Goal: Information Seeking & Learning: Find specific fact

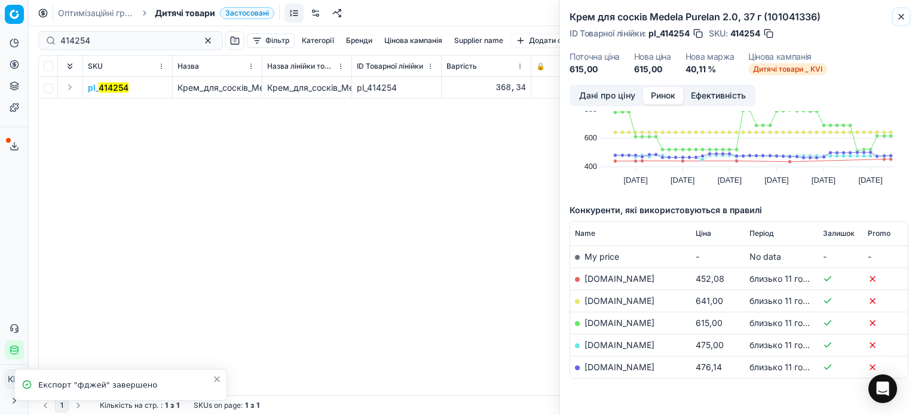
drag, startPoint x: 901, startPoint y: 18, endPoint x: 895, endPoint y: 19, distance: 6.0
click at [901, 19] on icon "button" at bounding box center [901, 17] width 10 height 10
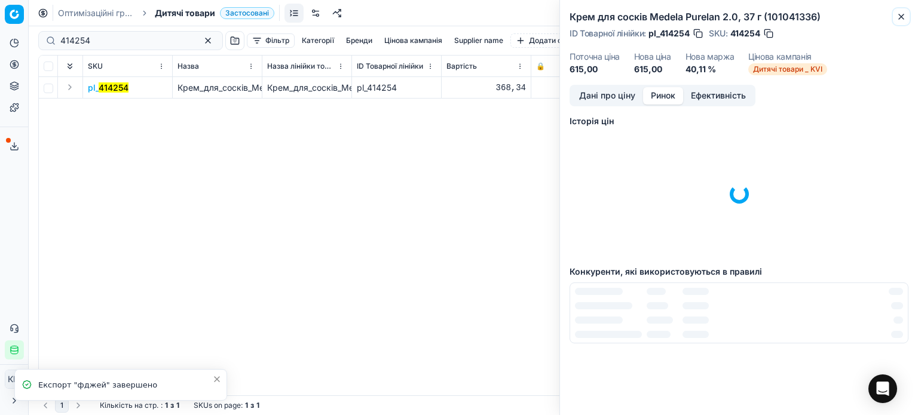
scroll to position [2, 0]
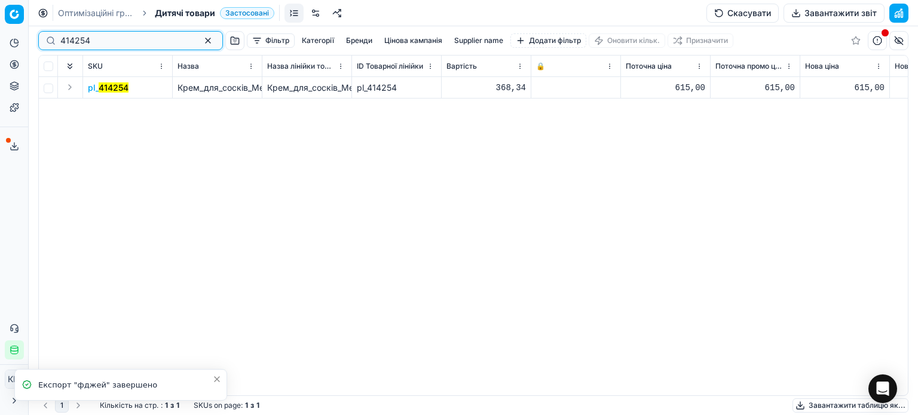
drag, startPoint x: 88, startPoint y: 47, endPoint x: 0, endPoint y: 47, distance: 88.4
click at [0, 47] on div "Pricing platform Аналітика Цінова оптимізація Асортимент продукції Шаблони Серв…" at bounding box center [459, 207] width 918 height 415
paste input "508067"
type input "508067"
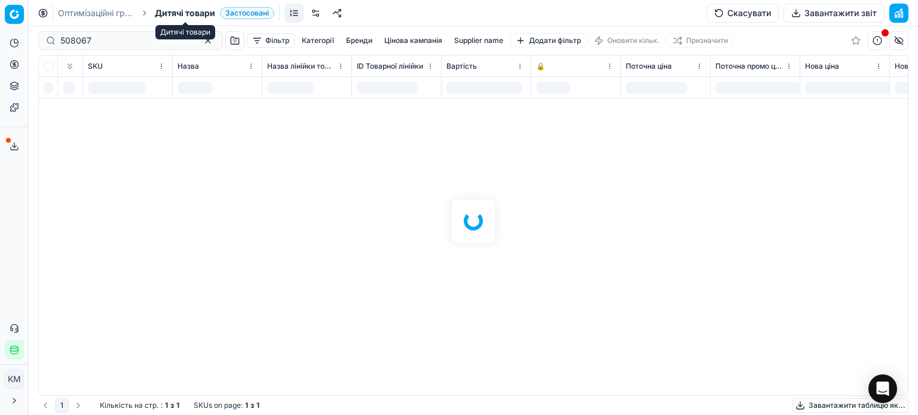
click at [183, 11] on span "Дитячі товари" at bounding box center [185, 13] width 60 height 12
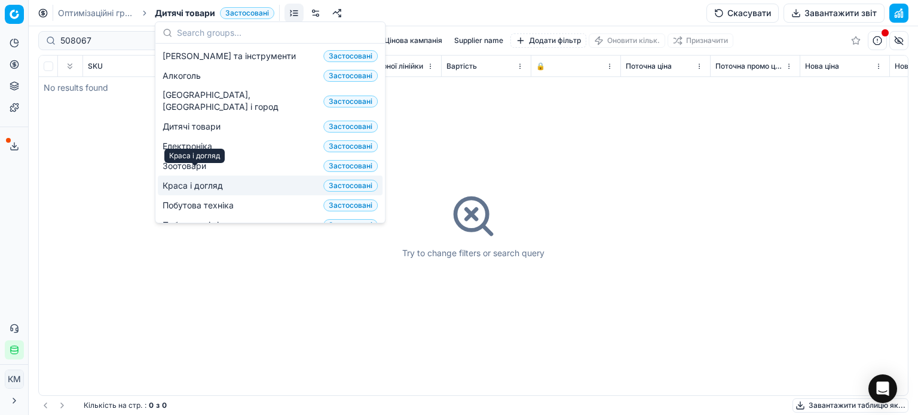
click at [190, 180] on span "Краса і догляд" at bounding box center [195, 186] width 65 height 12
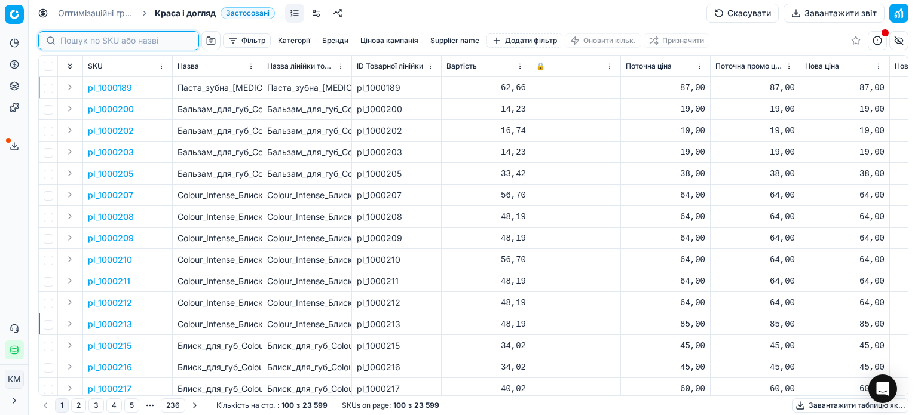
click at [73, 40] on input at bounding box center [125, 41] width 131 height 12
paste input "508067"
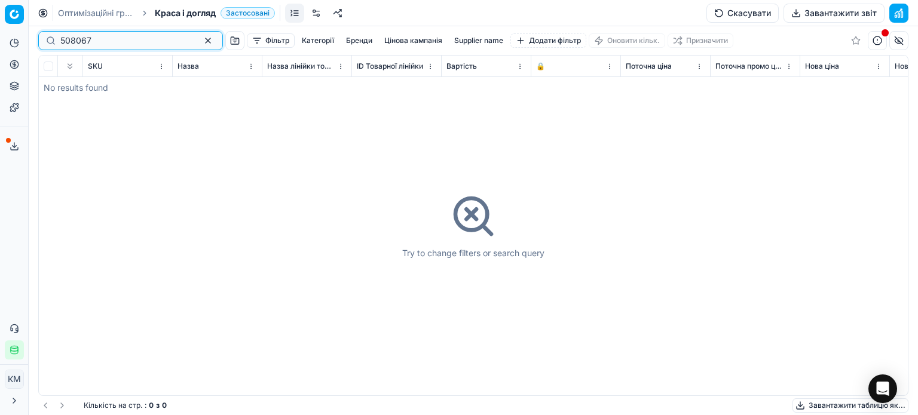
click at [65, 41] on input "508067" at bounding box center [125, 41] width 131 height 12
type input "508067"
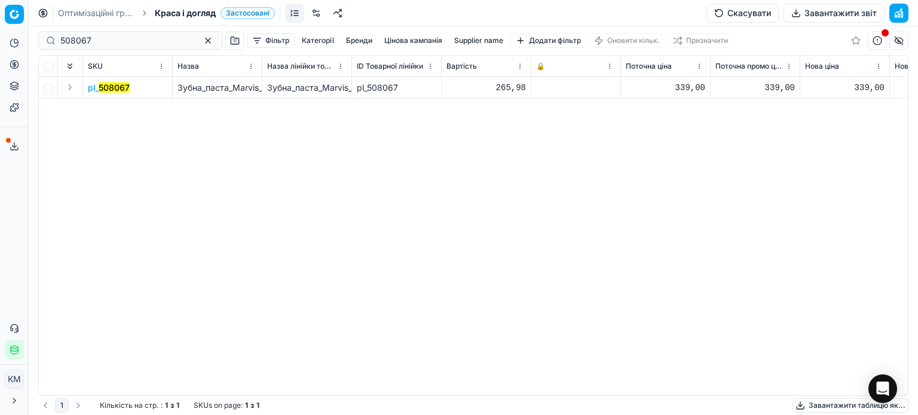
click at [124, 90] on mark "508067" at bounding box center [114, 87] width 31 height 10
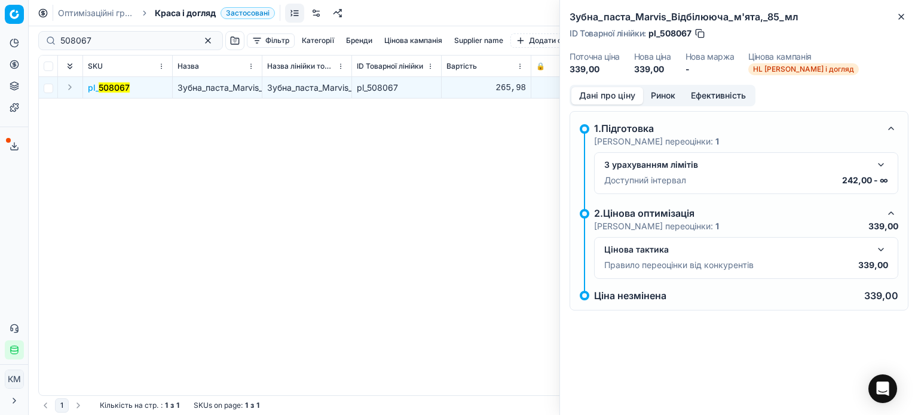
drag, startPoint x: 667, startPoint y: 95, endPoint x: 663, endPoint y: 109, distance: 14.4
click at [666, 96] on button "Ринок" at bounding box center [663, 95] width 40 height 17
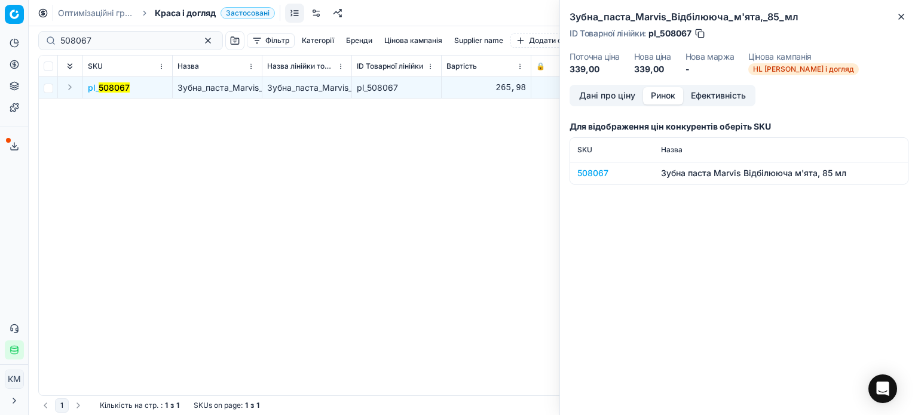
click at [599, 177] on div "508067" at bounding box center [611, 173] width 69 height 12
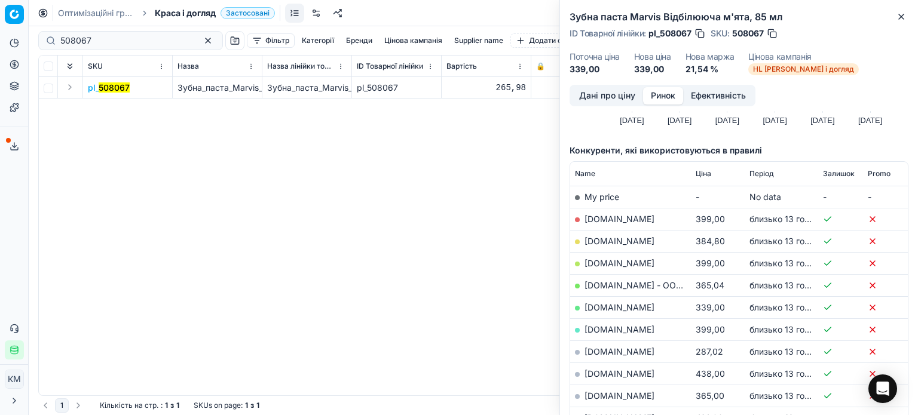
scroll to position [179, 0]
